Goal: Check status: Check status

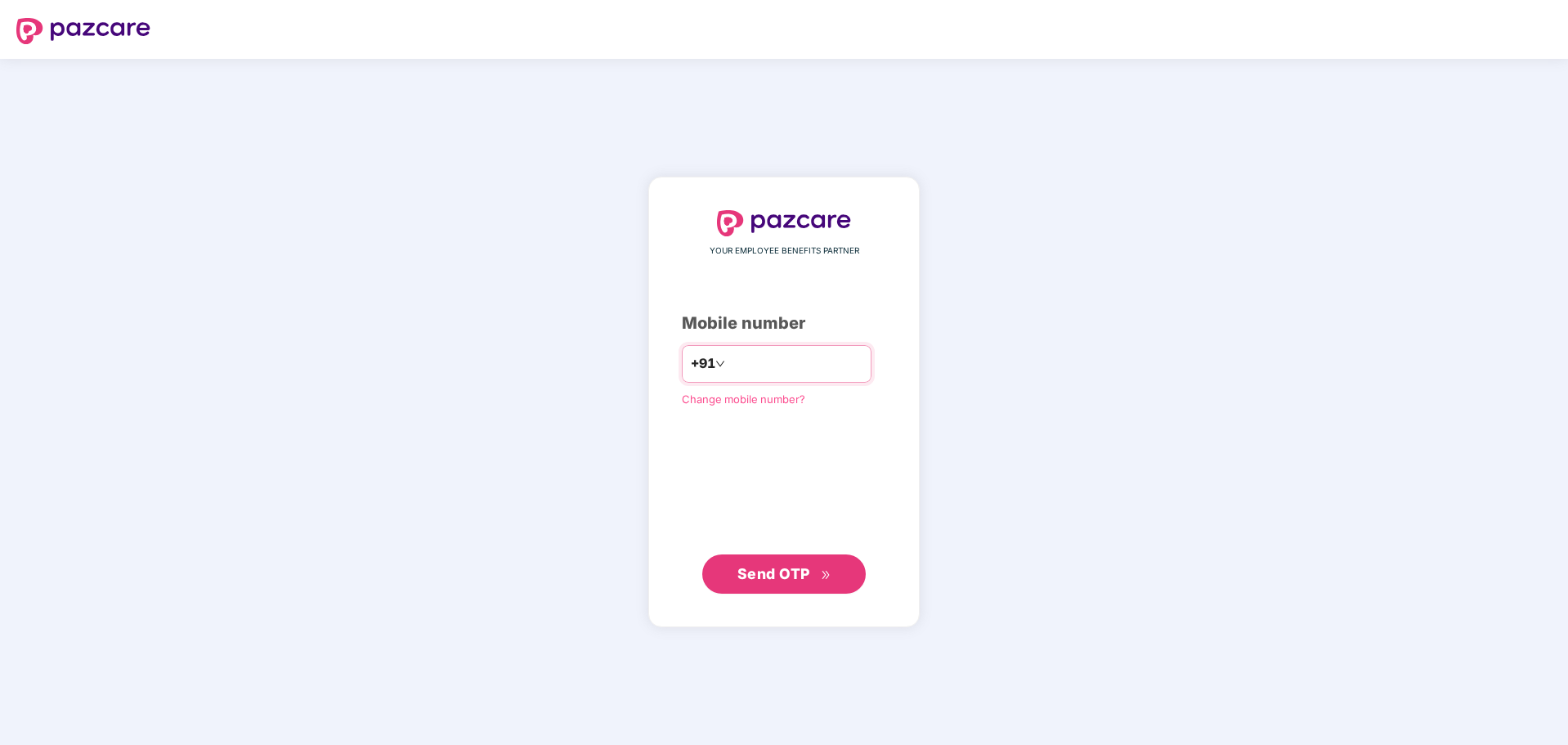
click at [799, 355] on input "number" at bounding box center [795, 363] width 134 height 26
type input "**********"
click at [798, 580] on span "Send OTP" at bounding box center [774, 572] width 73 height 17
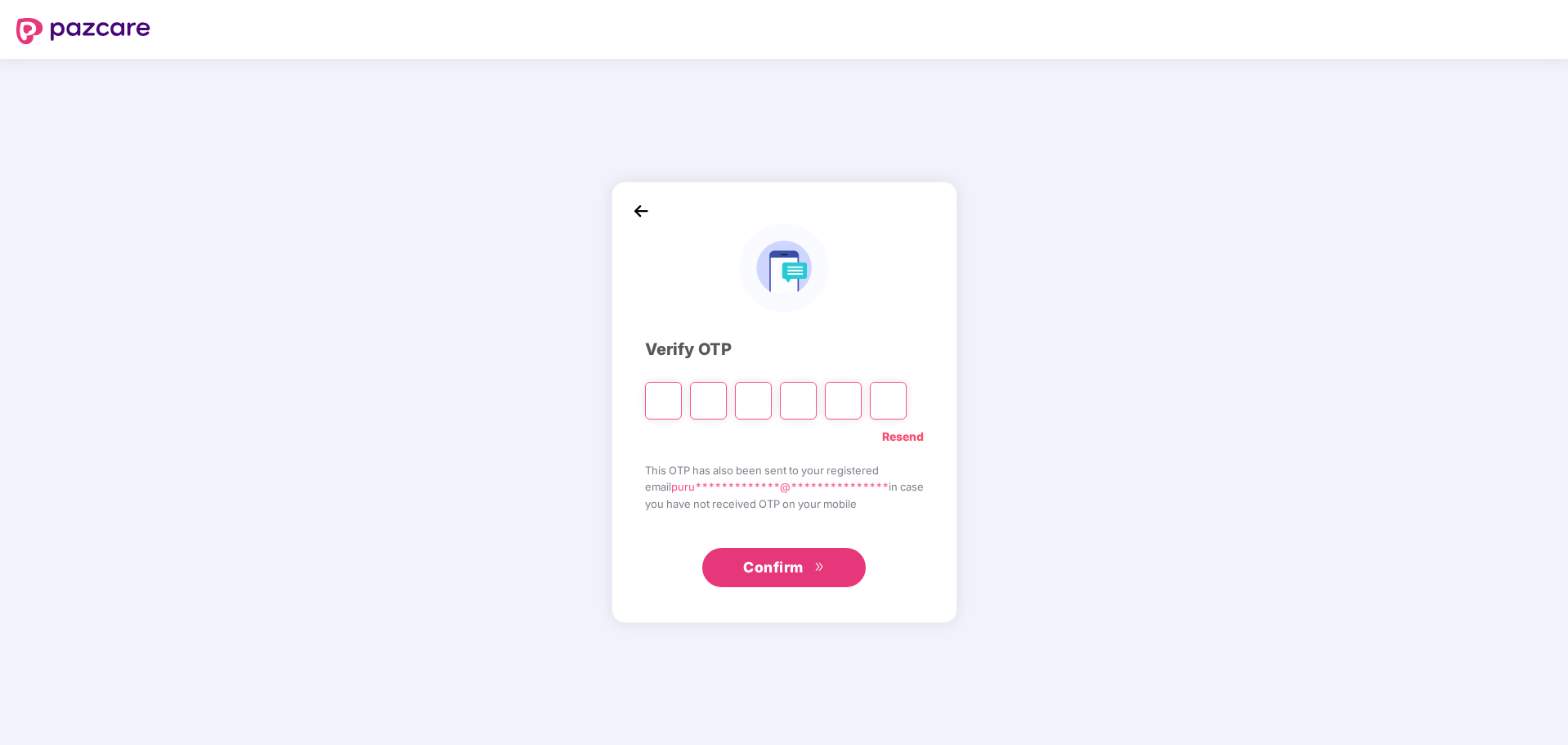
paste input "*"
type input "*"
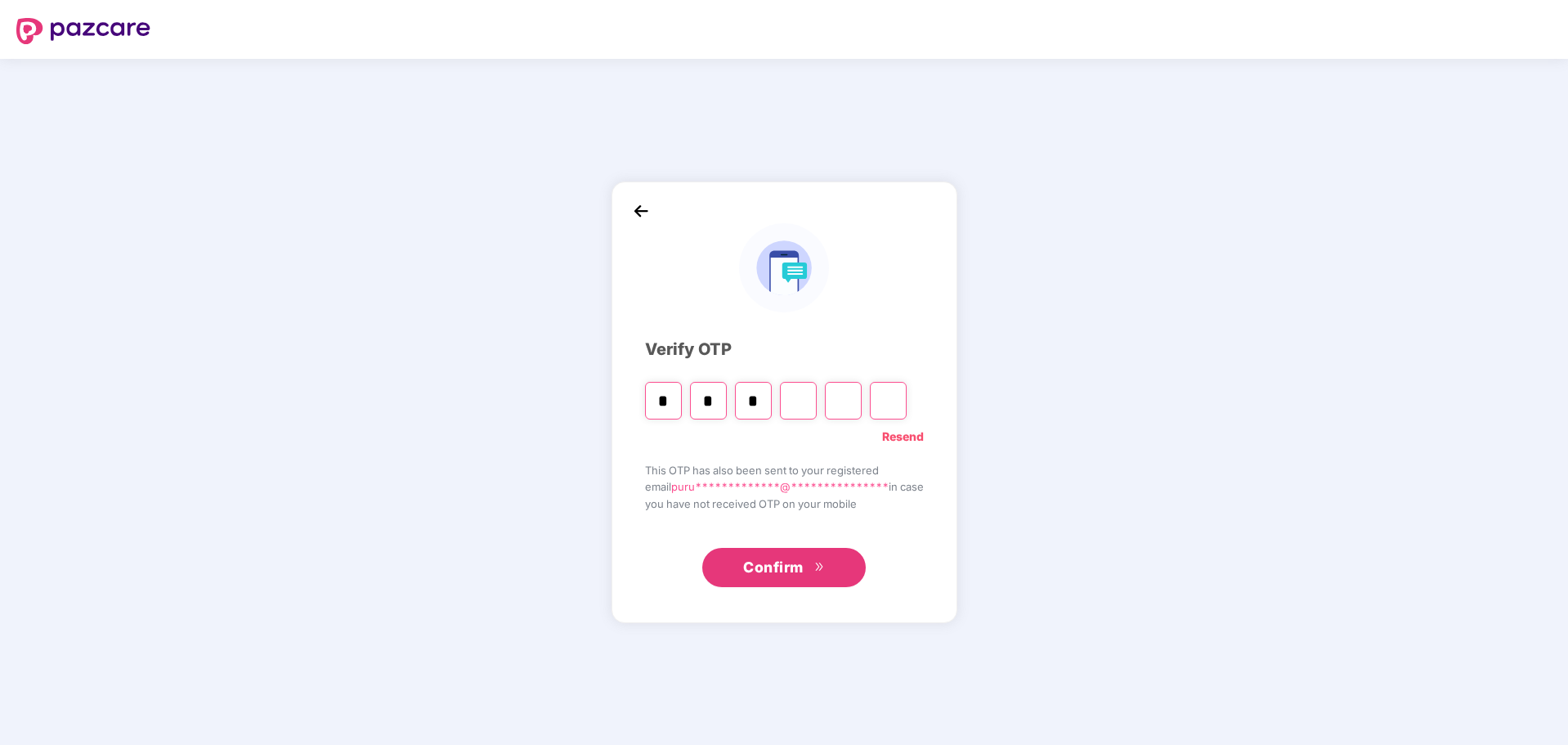
type input "*"
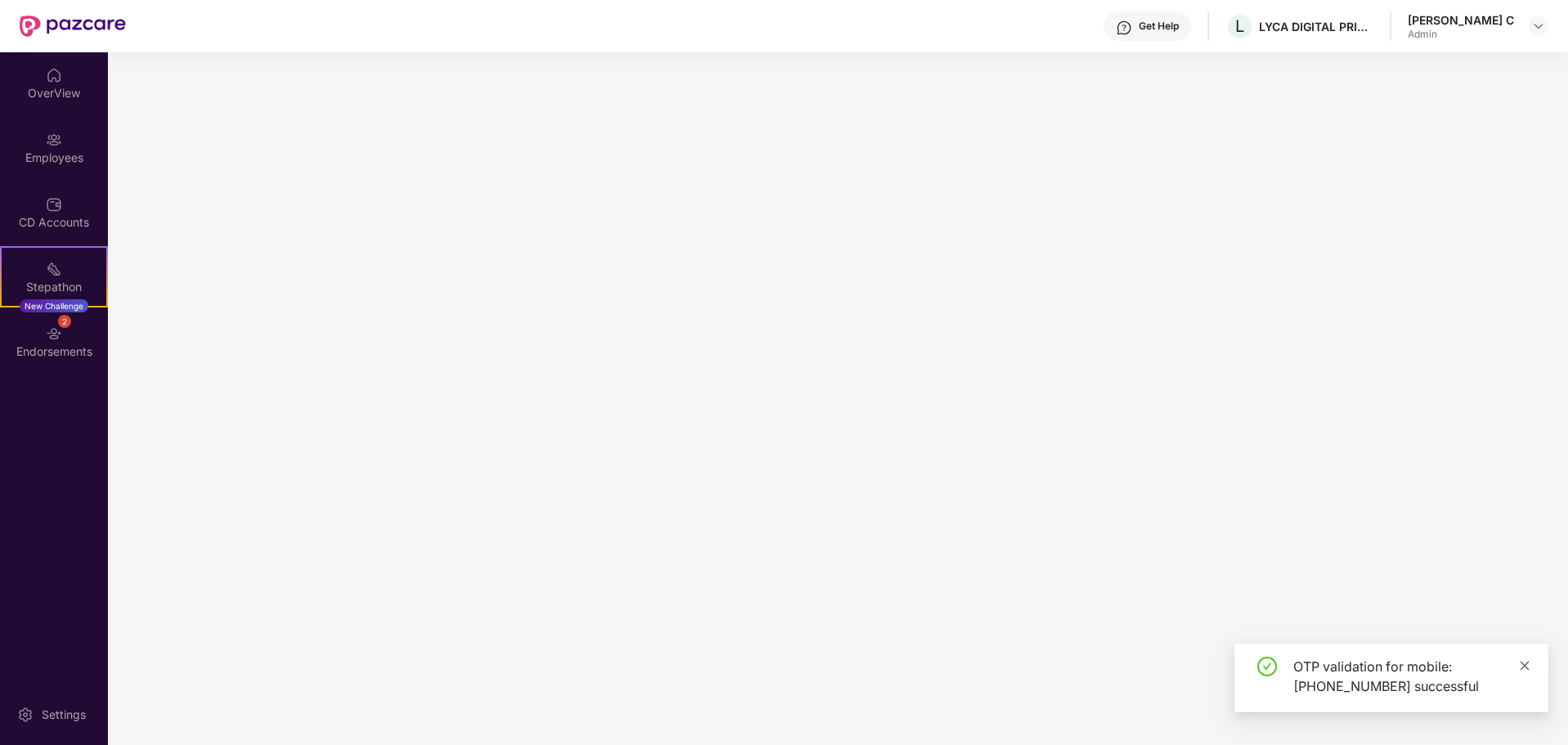
click at [1528, 673] on link at bounding box center [1526, 665] width 12 height 18
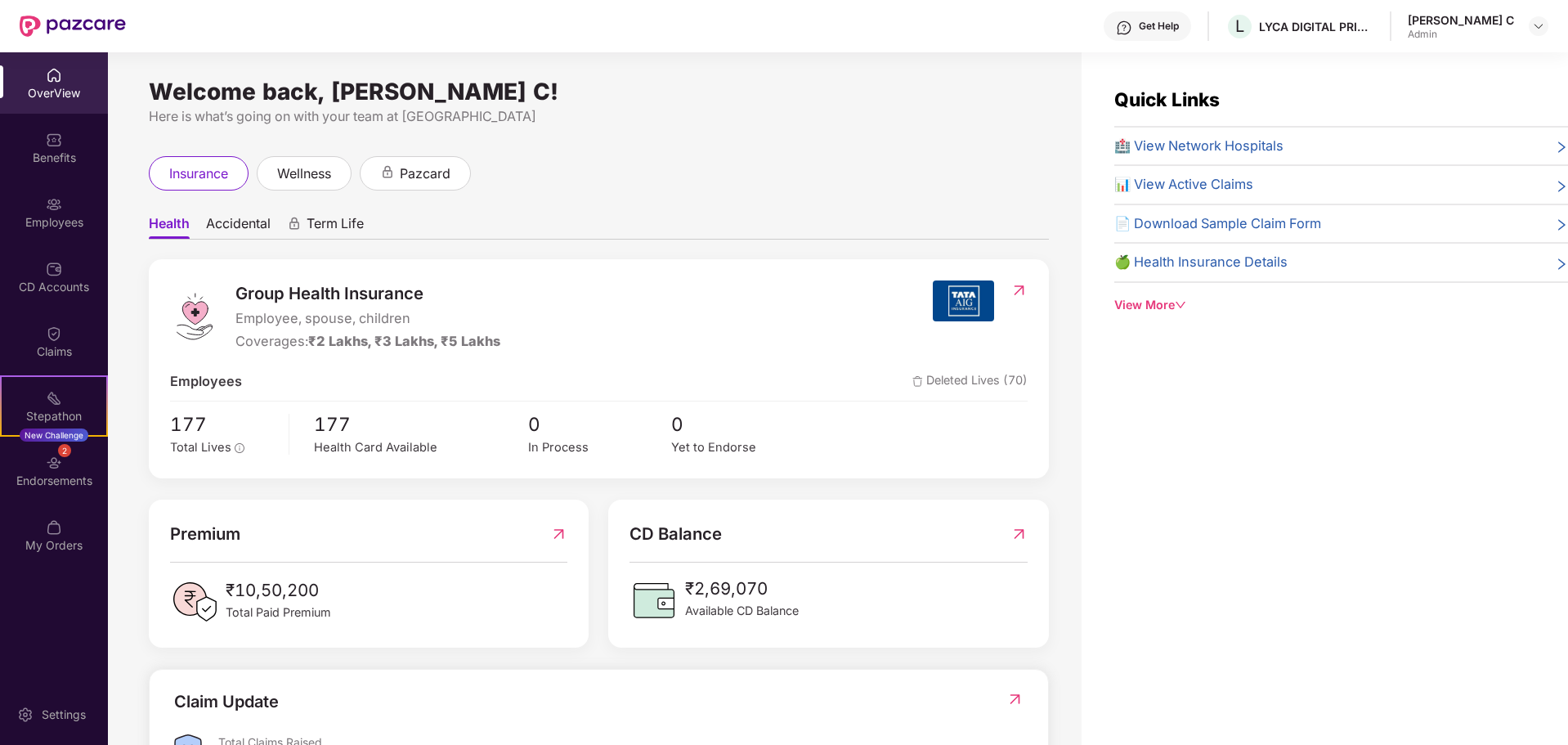
click at [1212, 184] on span "📊 View Active Claims" at bounding box center [1184, 185] width 139 height 21
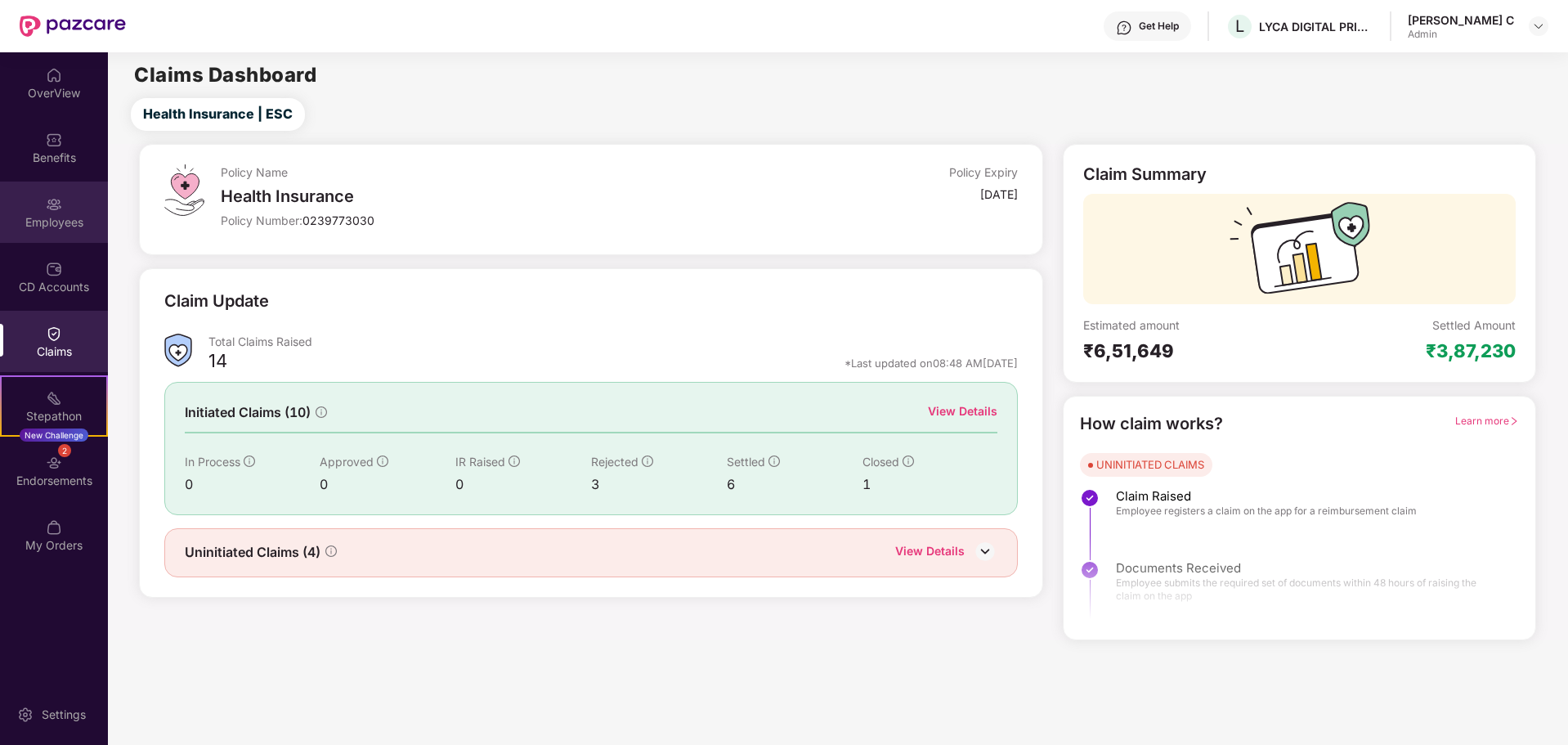
click at [47, 200] on img at bounding box center [54, 204] width 16 height 16
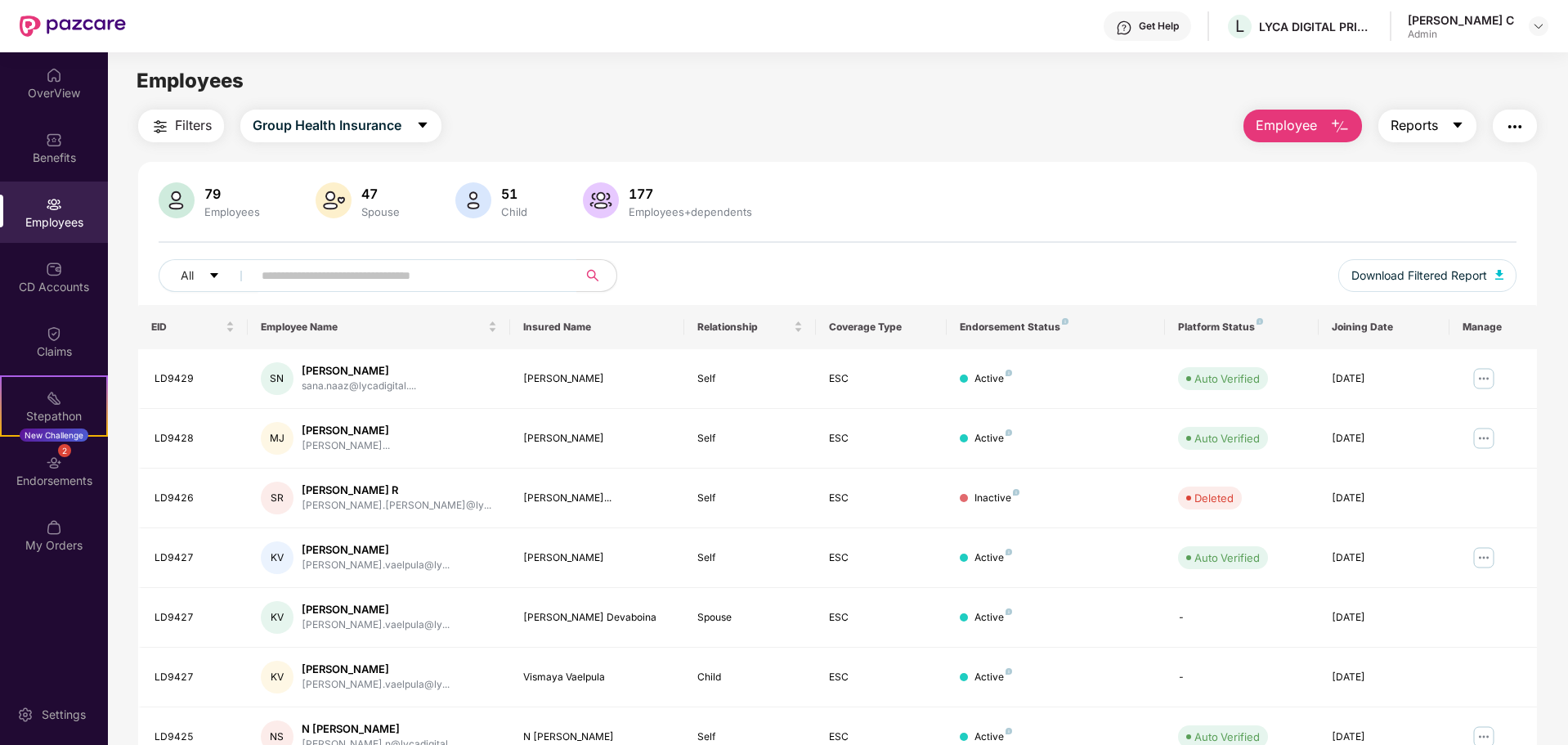
click at [1423, 124] on span "Reports" at bounding box center [1414, 125] width 47 height 20
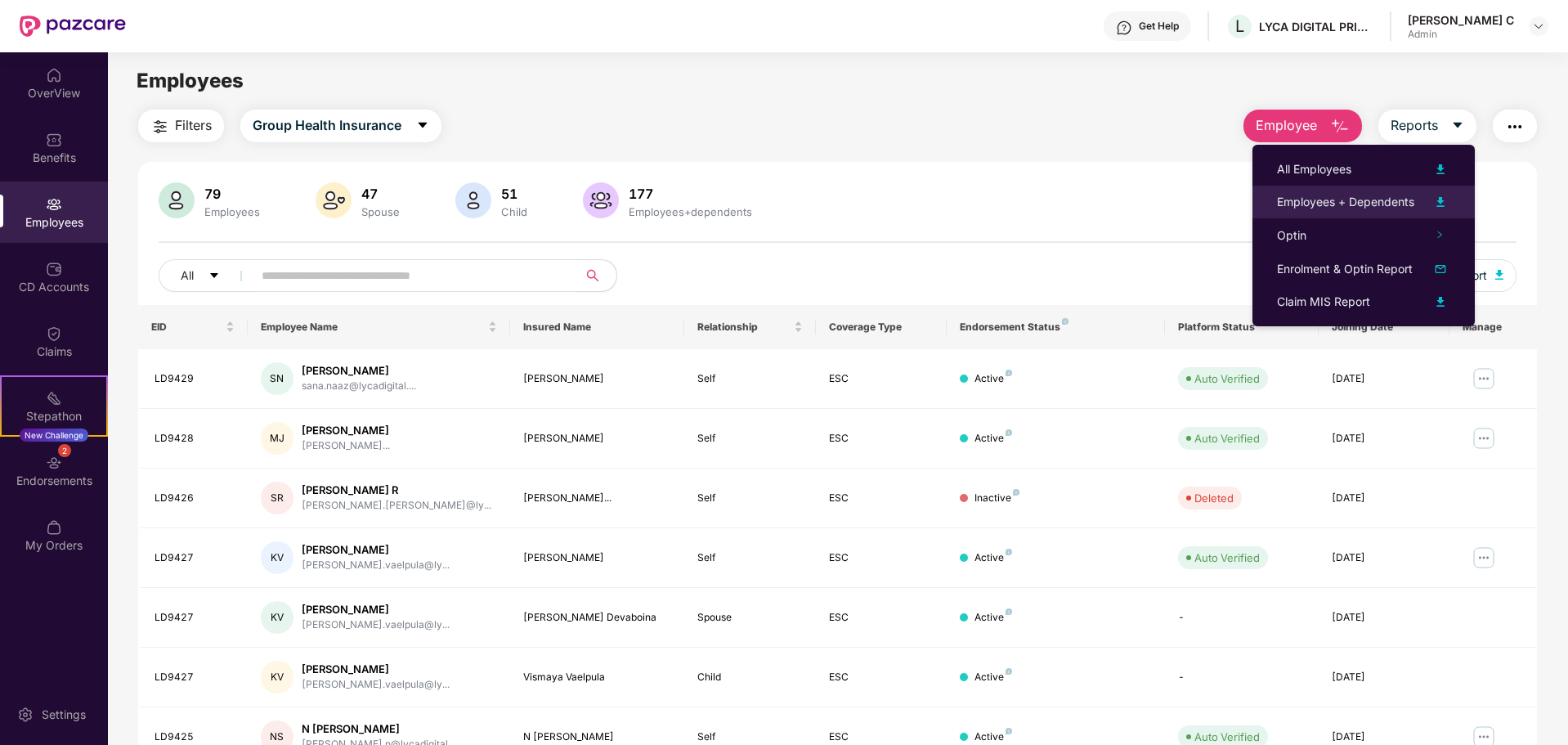
click at [1442, 197] on img at bounding box center [1441, 201] width 19 height 19
